Goal: Information Seeking & Learning: Find specific fact

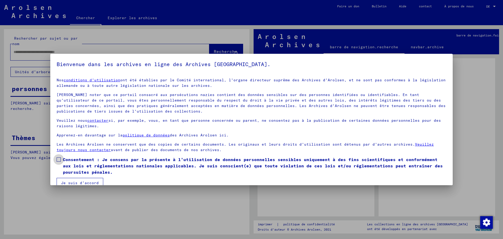
click at [57, 158] on span at bounding box center [59, 159] width 4 height 4
click at [77, 182] on font "Je suis d'accord" at bounding box center [80, 182] width 38 height 5
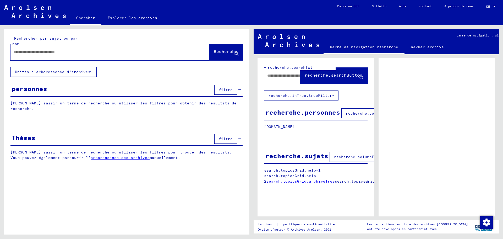
click at [42, 51] on input "text" at bounding box center [105, 51] width 183 height 5
type input "**********"
click at [224, 52] on font "Recherche" at bounding box center [226, 51] width 24 height 5
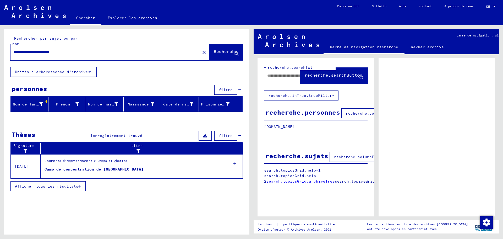
click at [98, 167] on font "Camp de concentration de [GEOGRAPHIC_DATA]" at bounding box center [94, 169] width 99 height 5
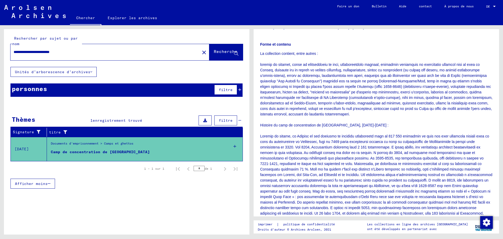
scroll to position [60, 0]
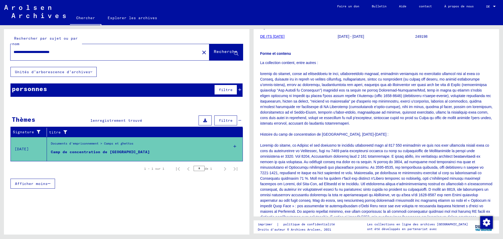
click at [275, 36] on font "DE ITS [DATE]" at bounding box center [272, 36] width 24 height 4
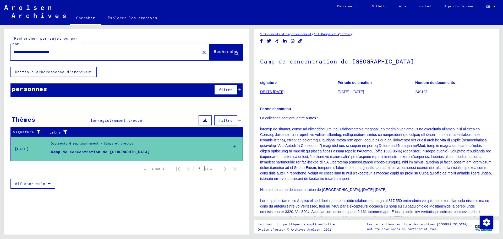
scroll to position [0, 0]
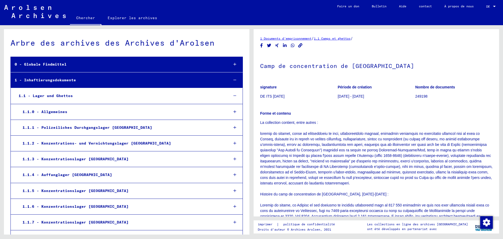
scroll to position [456, 0]
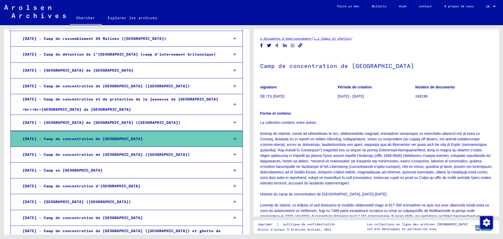
click at [233, 137] on icon at bounding box center [234, 139] width 3 height 4
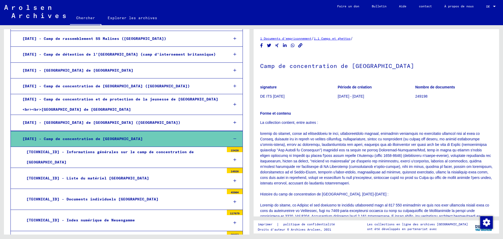
click at [165, 134] on div "[DATE] - Camp de concentration de [GEOGRAPHIC_DATA]" at bounding box center [122, 139] width 206 height 10
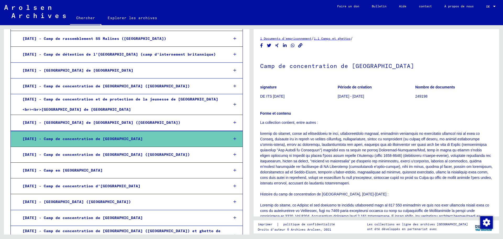
click at [165, 134] on div "[DATE] - Camp de concentration de [GEOGRAPHIC_DATA]" at bounding box center [122, 139] width 206 height 10
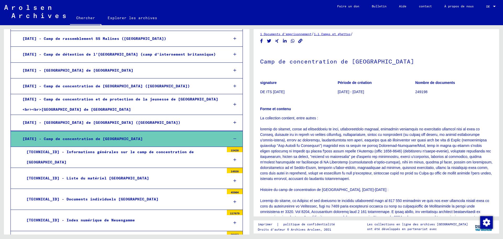
scroll to position [0, 0]
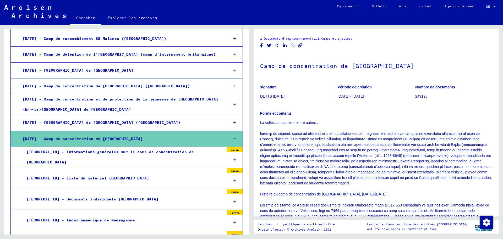
click at [303, 37] on font "1 Documents d'emprisonnement" at bounding box center [285, 38] width 51 height 4
click at [300, 45] on icon "Copier le lien" at bounding box center [300, 45] width 4 height 4
click at [300, 45] on share-button at bounding box center [299, 45] width 5 height 7
click at [300, 45] on icon "Copier le lien" at bounding box center [300, 45] width 4 height 4
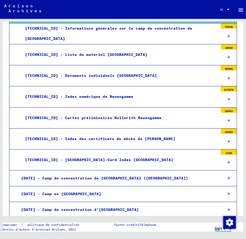
scroll to position [524, 0]
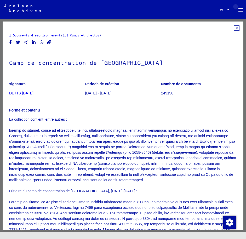
click at [240, 9] on mat-icon "menu" at bounding box center [241, 10] width 6 height 6
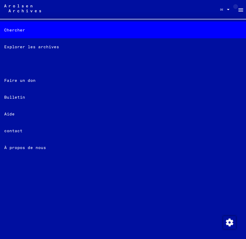
click at [240, 9] on mat-icon "menu" at bounding box center [241, 10] width 6 height 6
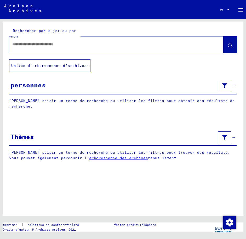
type input "**********"
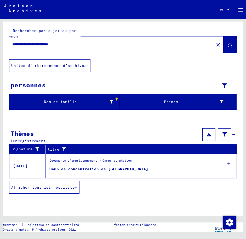
click at [90, 166] on div "Camp de concentration de [GEOGRAPHIC_DATA]" at bounding box center [98, 168] width 99 height 5
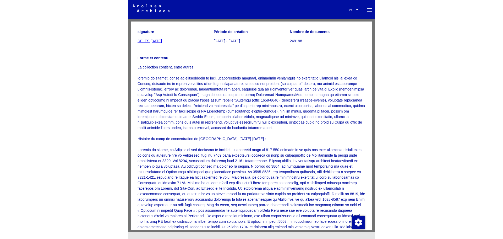
scroll to position [52, 0]
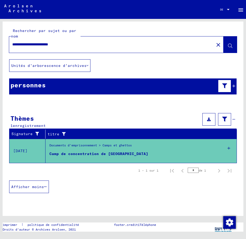
click at [105, 150] on figure "Documents d'emprisonnement > Camps et ghettos" at bounding box center [133, 147] width 169 height 8
click at [88, 135] on div "titre" at bounding box center [137, 133] width 179 height 5
click at [13, 224] on link "imprimer" at bounding box center [12, 224] width 19 height 5
click at [110, 150] on div "Documents d'emprisonnement > Camps et ghettos" at bounding box center [90, 146] width 82 height 7
click at [135, 134] on div "titre" at bounding box center [137, 133] width 179 height 5
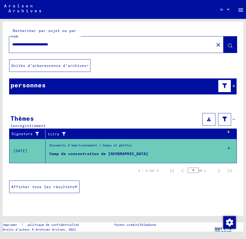
click at [96, 153] on font "Camp de concentration de [GEOGRAPHIC_DATA]" at bounding box center [98, 153] width 99 height 5
click at [134, 136] on div "titre" at bounding box center [137, 133] width 179 height 5
click at [56, 187] on font "Afficher tous les résultats" at bounding box center [42, 186] width 63 height 5
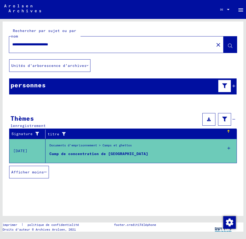
click at [123, 77] on div "**********" at bounding box center [123, 102] width 241 height 163
click at [123, 43] on input "**********" at bounding box center [111, 44] width 199 height 5
click at [121, 144] on font "Documents d'emprisonnement > Camps et ghettos" at bounding box center [90, 145] width 82 height 4
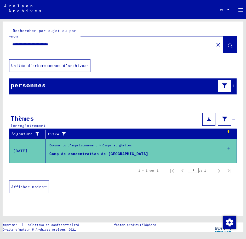
click at [193, 170] on input "*" at bounding box center [193, 169] width 11 height 5
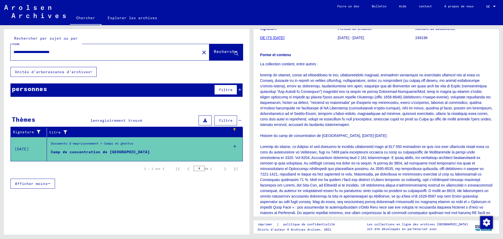
scroll to position [0, 0]
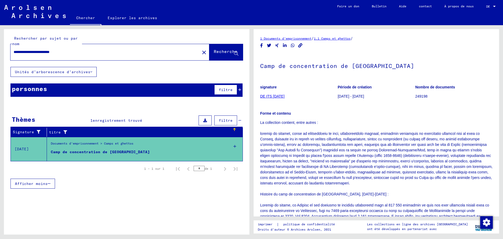
drag, startPoint x: 391, startPoint y: 124, endPoint x: 262, endPoint y: 28, distance: 160.4
click at [262, 28] on div "1 Documents d'emprisonnement / 1.1 Camps et ghettos / Camp de concentration de …" at bounding box center [377, 129] width 251 height 209
copy div "Loremipsu d'sitametconsect / 3.1 Adipi el seddoei / Temp in utlaboreetdol ma Al…"
